Goal: Task Accomplishment & Management: Use online tool/utility

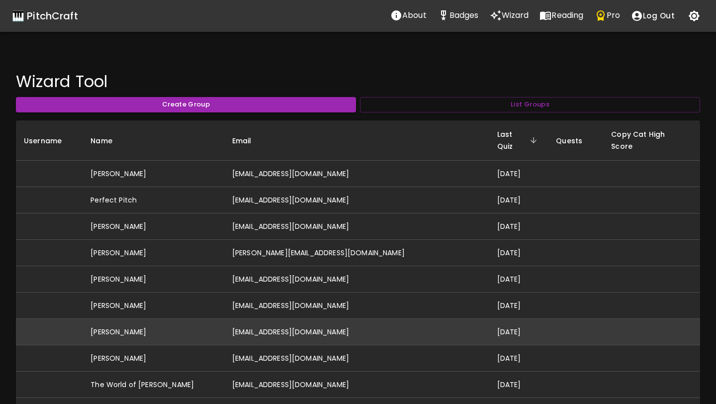
scroll to position [316, 0]
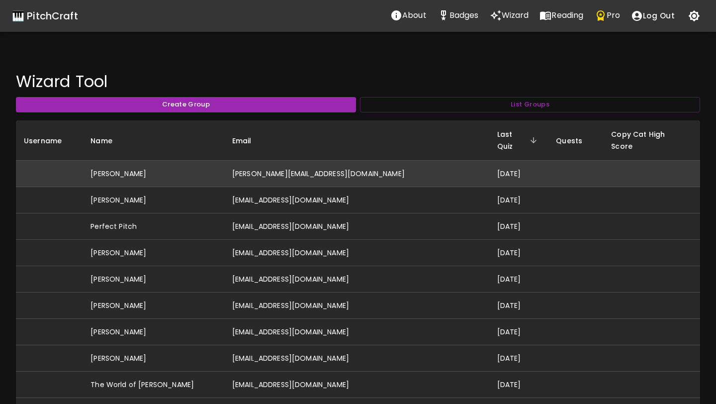
click at [308, 166] on td "[PERSON_NAME][EMAIL_ADDRESS][DOMAIN_NAME]" at bounding box center [356, 174] width 265 height 26
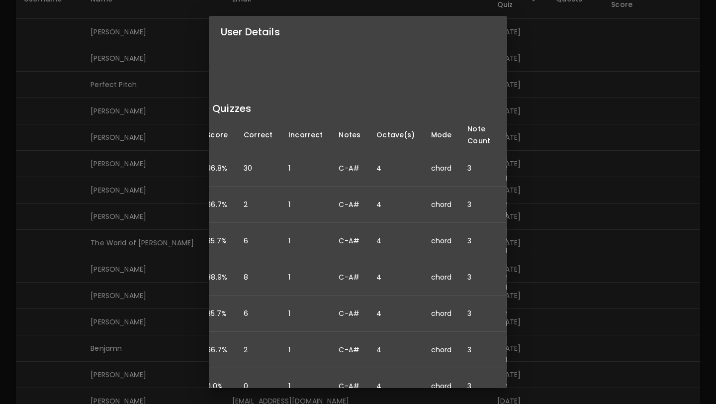
scroll to position [106, 81]
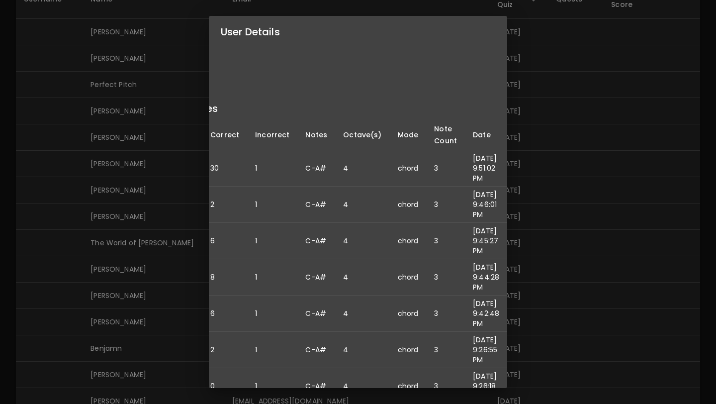
click at [177, 232] on div "User Details Name: David Hall Username: Email: david@hallmusicproductions.com D…" at bounding box center [358, 202] width 716 height 404
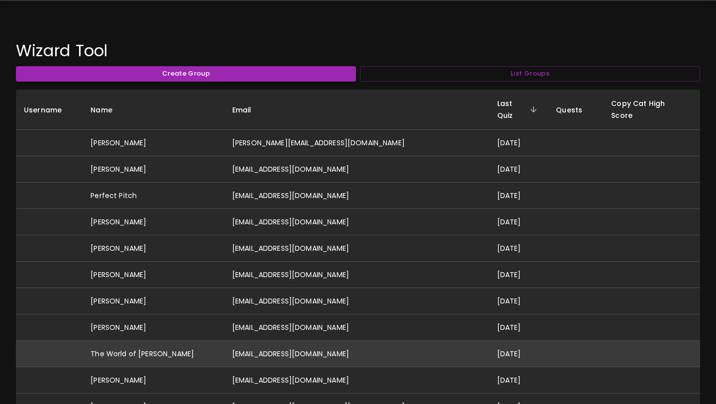
scroll to position [28, 0]
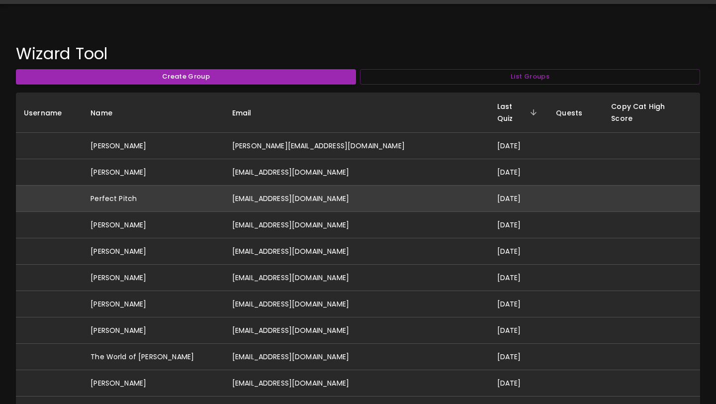
click at [281, 192] on td "[EMAIL_ADDRESS][DOMAIN_NAME]" at bounding box center [356, 198] width 265 height 26
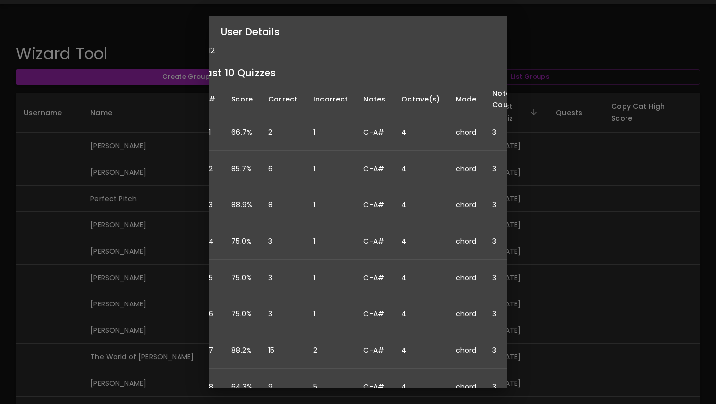
scroll to position [142, 0]
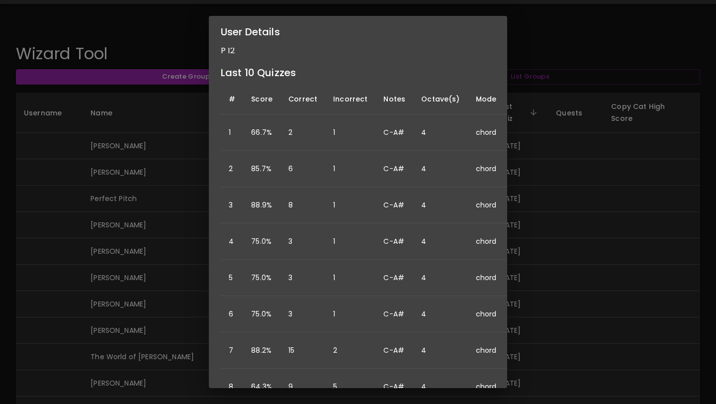
click at [166, 275] on div "User Details Name: Perfect Pitch Username: Email: [EMAIL_ADDRESS][DOMAIN_NAME] …" at bounding box center [358, 202] width 716 height 404
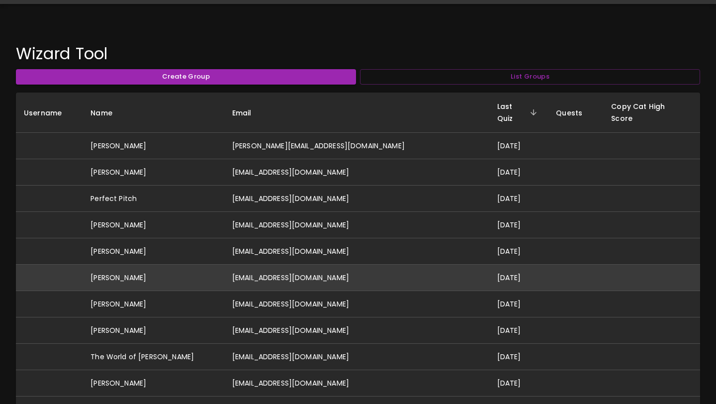
scroll to position [0, 0]
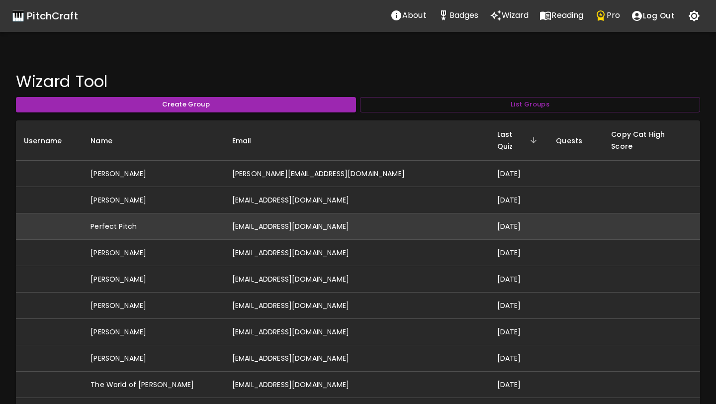
click at [304, 216] on td "[EMAIL_ADDRESS][DOMAIN_NAME]" at bounding box center [356, 226] width 265 height 26
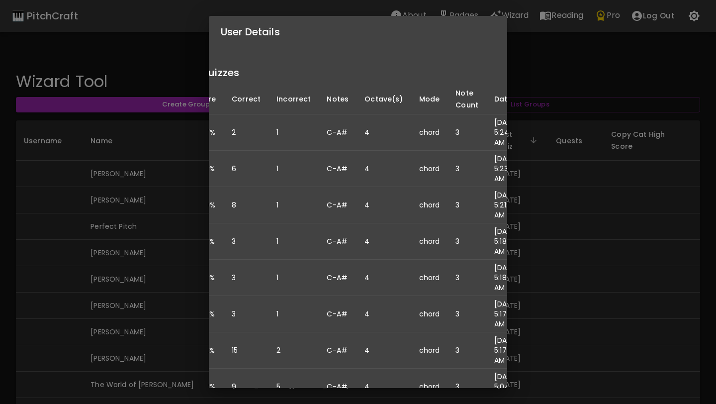
scroll to position [142, 81]
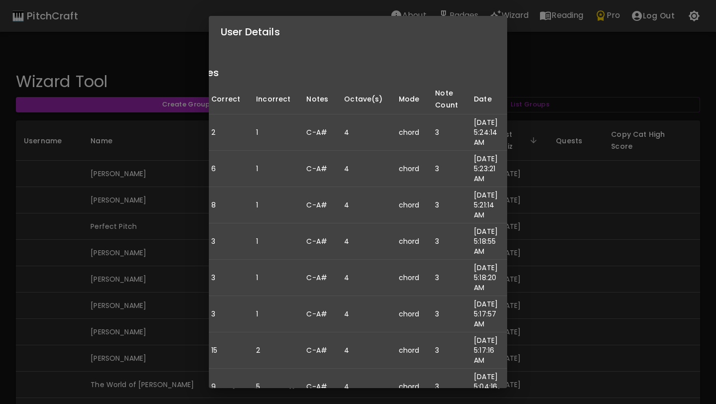
click at [553, 69] on div "User Details Name: Perfect Pitch Username: Email: [EMAIL_ADDRESS][DOMAIN_NAME] …" at bounding box center [358, 202] width 716 height 404
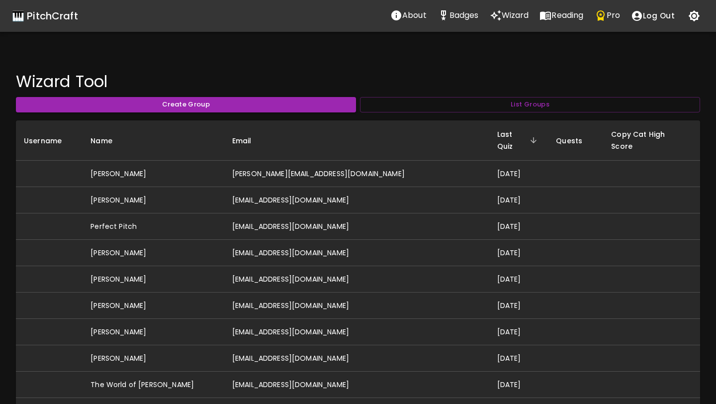
scroll to position [0, 0]
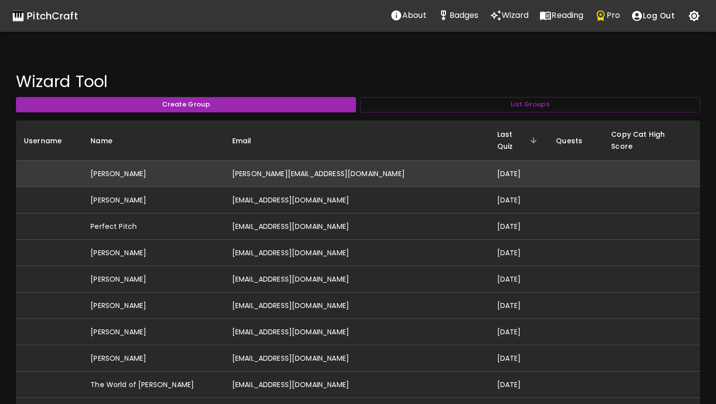
click at [127, 163] on td "[PERSON_NAME]" at bounding box center [154, 174] width 142 height 26
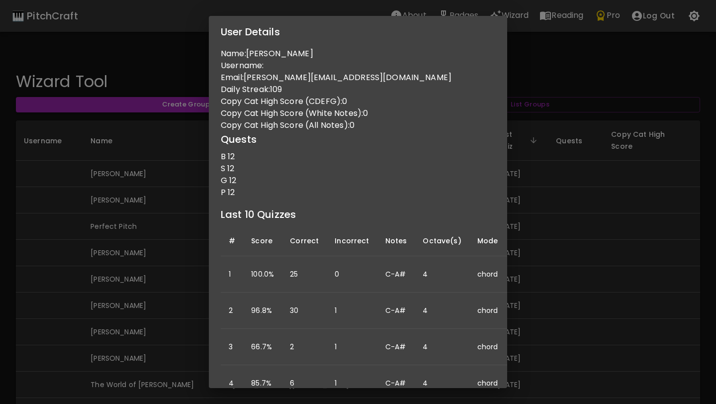
click at [550, 75] on div "User Details Name: [PERSON_NAME] Username: Email: [PERSON_NAME][EMAIL_ADDRESS][…" at bounding box center [358, 202] width 716 height 404
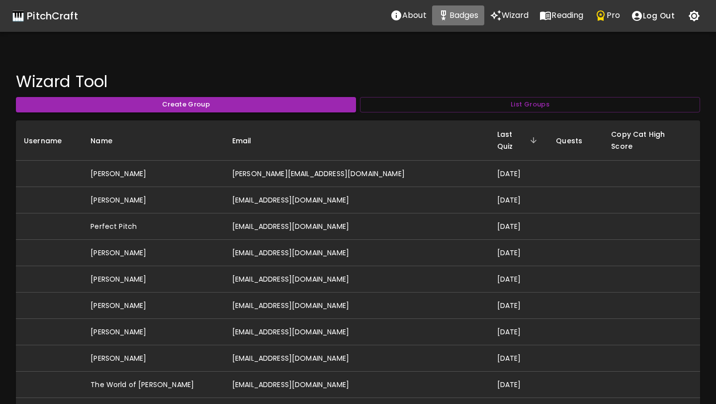
click at [458, 21] on p "Badges" at bounding box center [463, 15] width 29 height 12
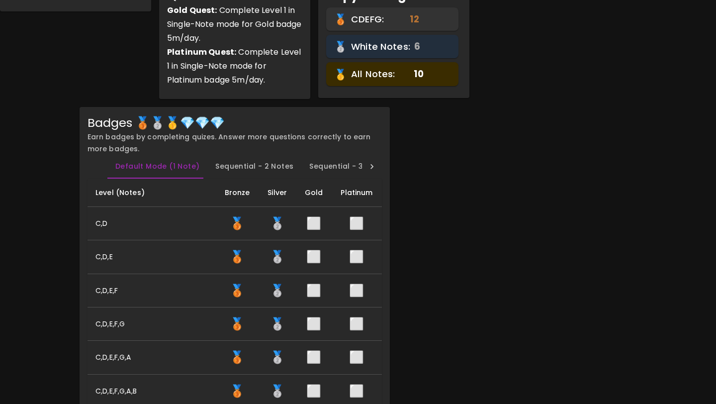
scroll to position [9, 0]
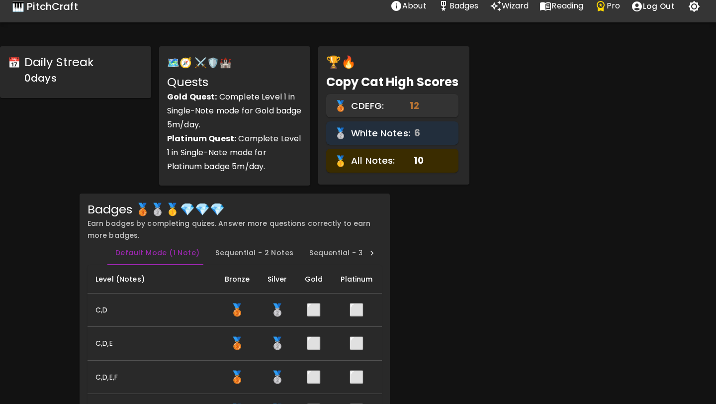
click at [68, 12] on div "🎹 PitchCraft" at bounding box center [45, 7] width 66 height 16
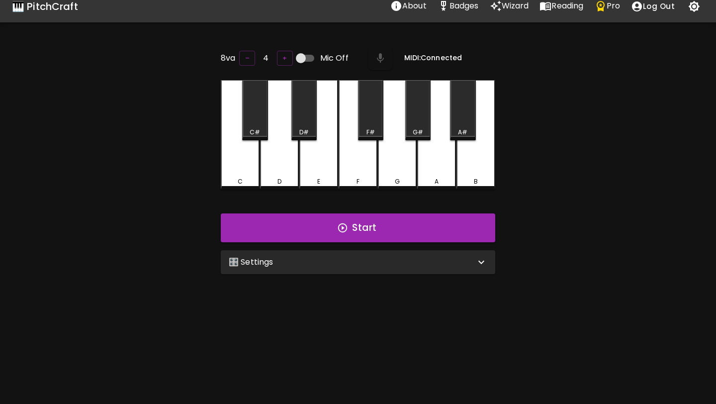
click at [295, 261] on div "🎛️ Settings" at bounding box center [352, 262] width 247 height 12
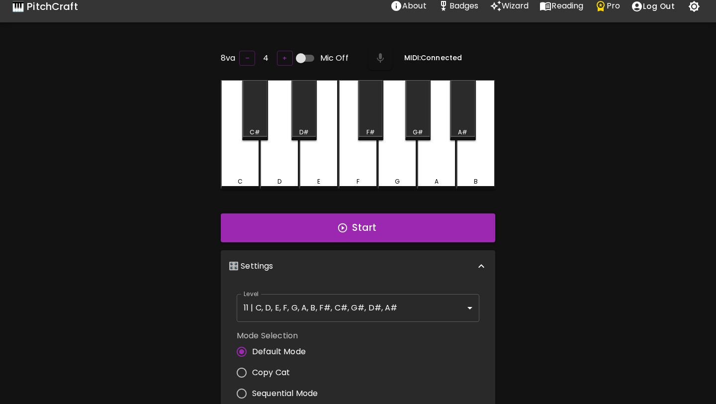
scroll to position [4, 0]
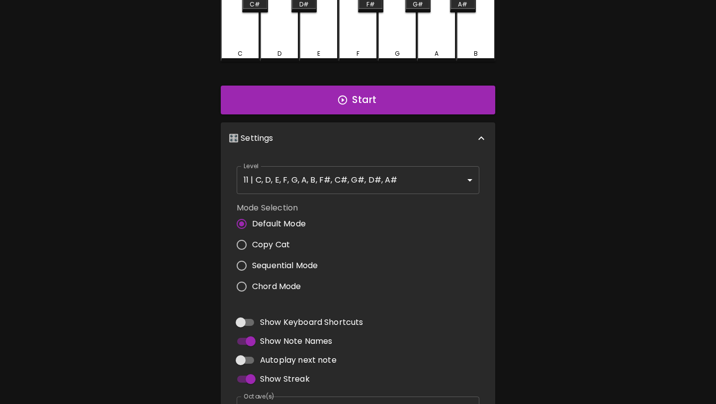
click at [280, 287] on span "Chord Mode" at bounding box center [276, 286] width 49 height 12
click at [252, 287] on input "Chord Mode" at bounding box center [241, 286] width 21 height 21
radio input "true"
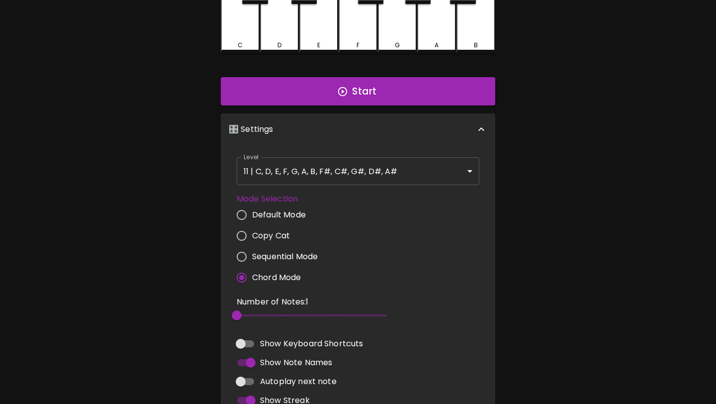
scroll to position [0, 0]
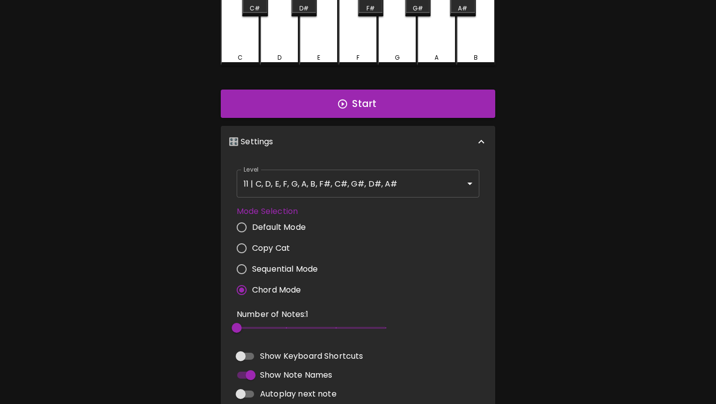
type input "3"
click at [275, 329] on span "3" at bounding box center [311, 327] width 149 height 15
click at [391, 87] on div "Start" at bounding box center [358, 103] width 282 height 37
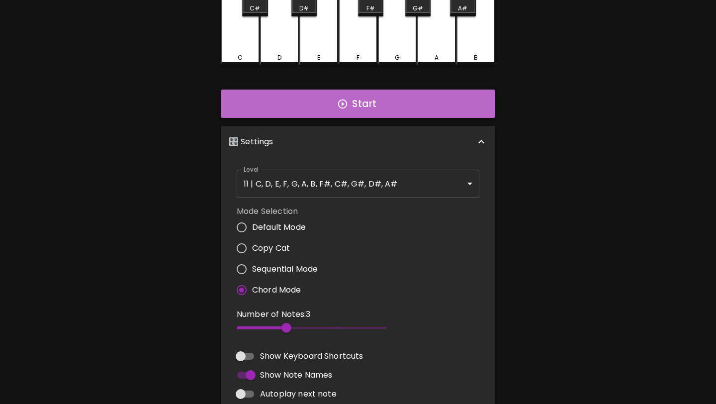
click at [385, 97] on button "Start" at bounding box center [358, 103] width 274 height 29
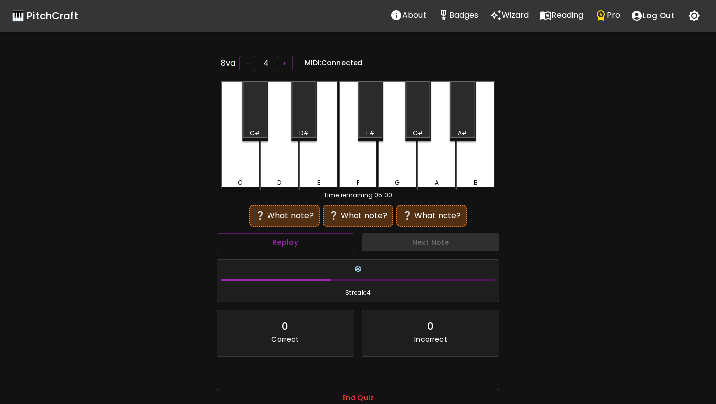
click at [432, 148] on div "A" at bounding box center [436, 135] width 39 height 109
click at [376, 122] on div "F#" at bounding box center [370, 111] width 25 height 60
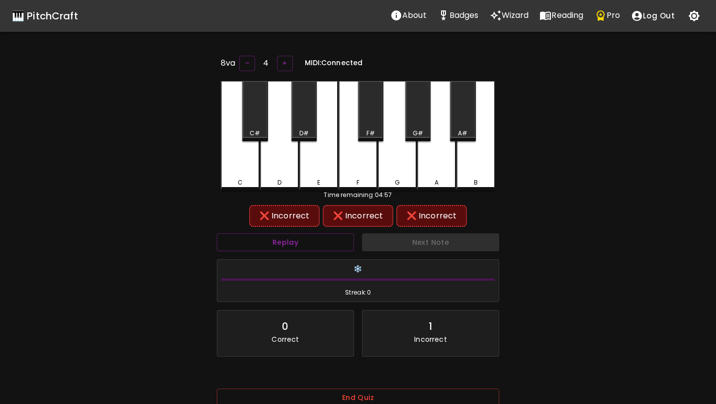
click at [425, 171] on div "A" at bounding box center [436, 135] width 39 height 109
click at [366, 165] on div "F" at bounding box center [357, 135] width 39 height 109
click at [258, 130] on div "C#" at bounding box center [255, 133] width 10 height 9
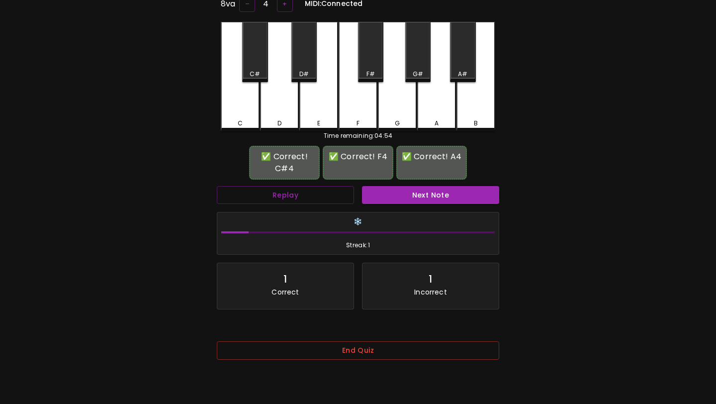
scroll to position [83, 0]
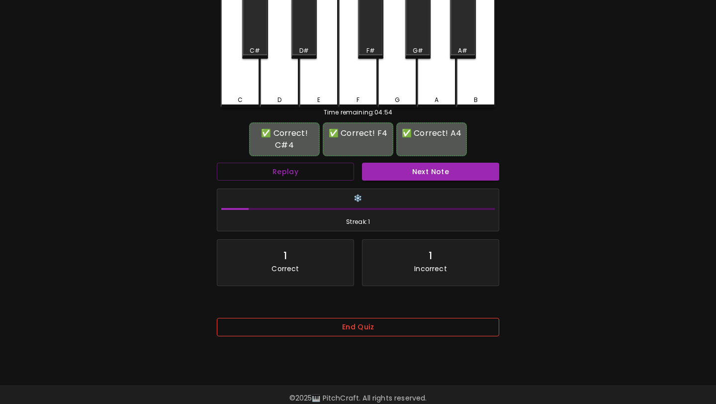
click at [372, 330] on button "End Quiz" at bounding box center [358, 327] width 282 height 18
